Goal: Answer question/provide support: Ask a question

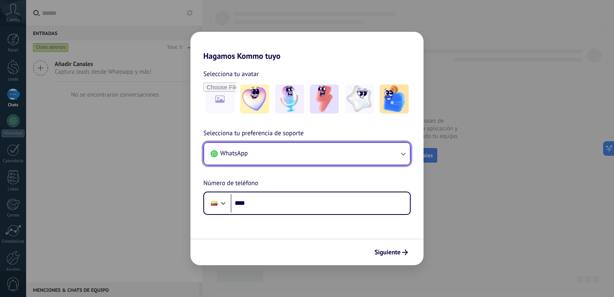
click at [403, 154] on icon "button" at bounding box center [403, 153] width 4 height 3
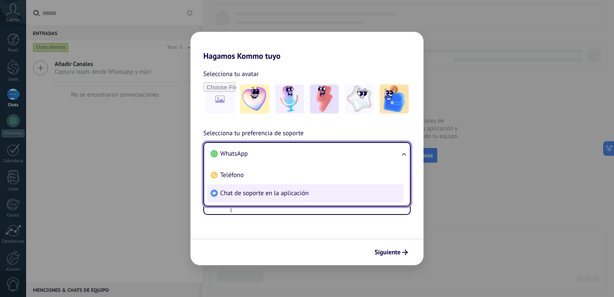
click at [299, 192] on span "Chat de soporte en la aplicación" at bounding box center [264, 193] width 88 height 8
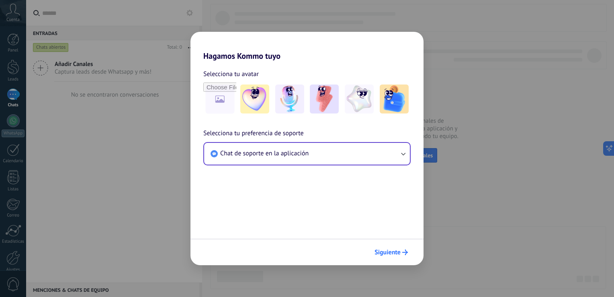
click at [395, 256] on button "Siguiente" at bounding box center [391, 252] width 41 height 14
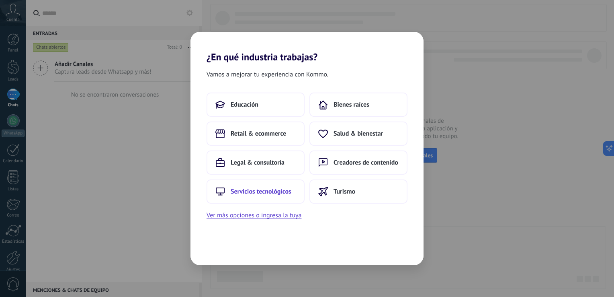
click at [285, 192] on span "Servicios tecnológicos" at bounding box center [261, 191] width 61 height 8
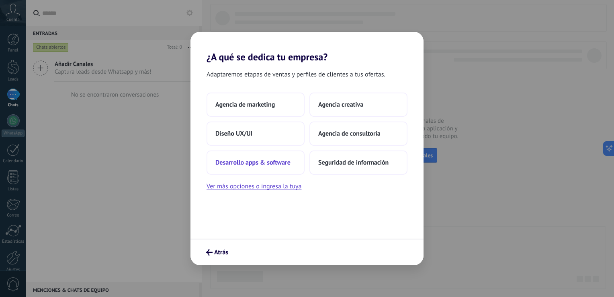
click at [265, 160] on span "Desarrollo apps & software" at bounding box center [252, 162] width 75 height 8
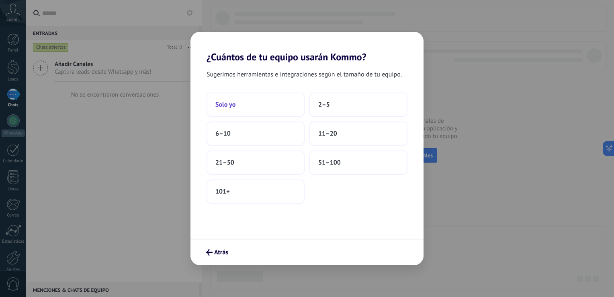
click at [255, 102] on button "Solo yo" at bounding box center [256, 104] width 98 height 24
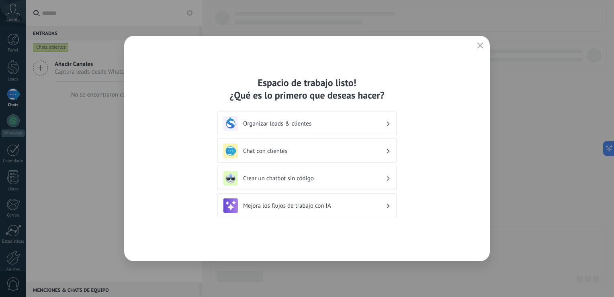
click at [481, 46] on use "button" at bounding box center [480, 45] width 6 height 6
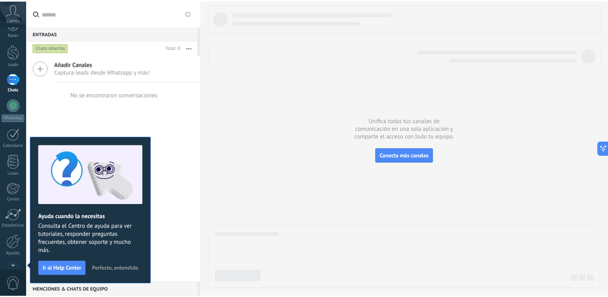
scroll to position [37, 0]
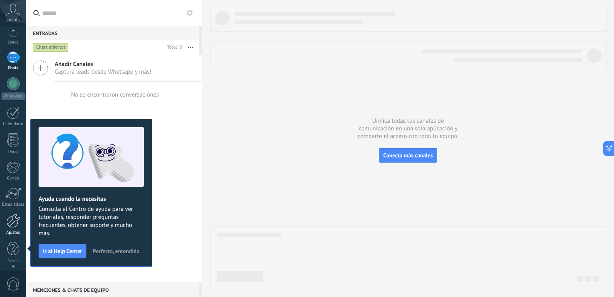
click at [14, 223] on div at bounding box center [13, 220] width 14 height 14
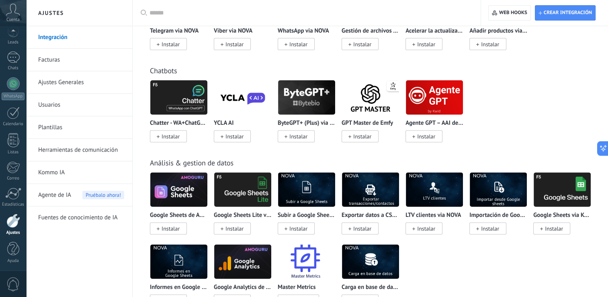
scroll to position [1808, 0]
